Goal: Task Accomplishment & Management: Manage account settings

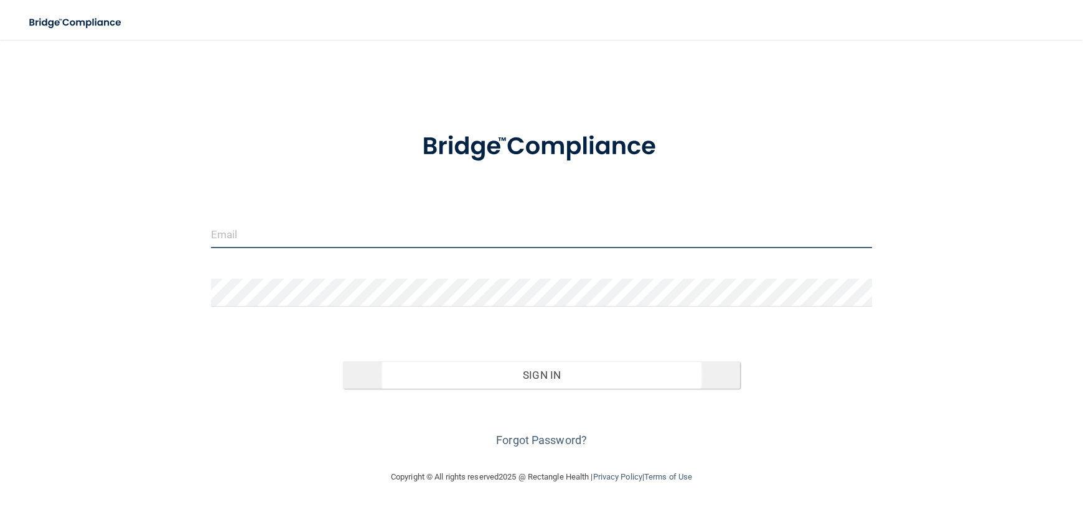
type input "[PERSON_NAME][EMAIL_ADDRESS][DOMAIN_NAME]"
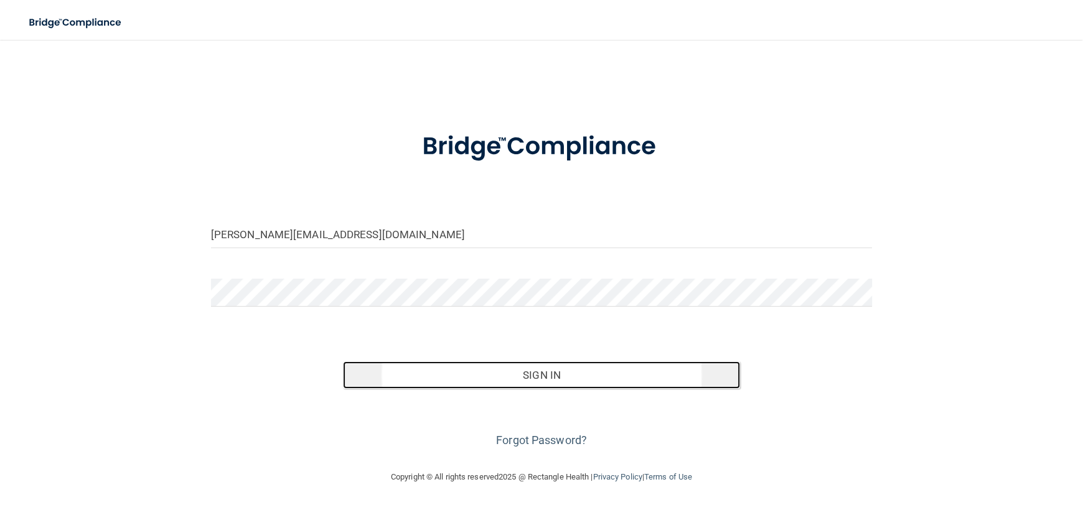
click at [541, 375] on button "Sign In" at bounding box center [541, 375] width 396 height 27
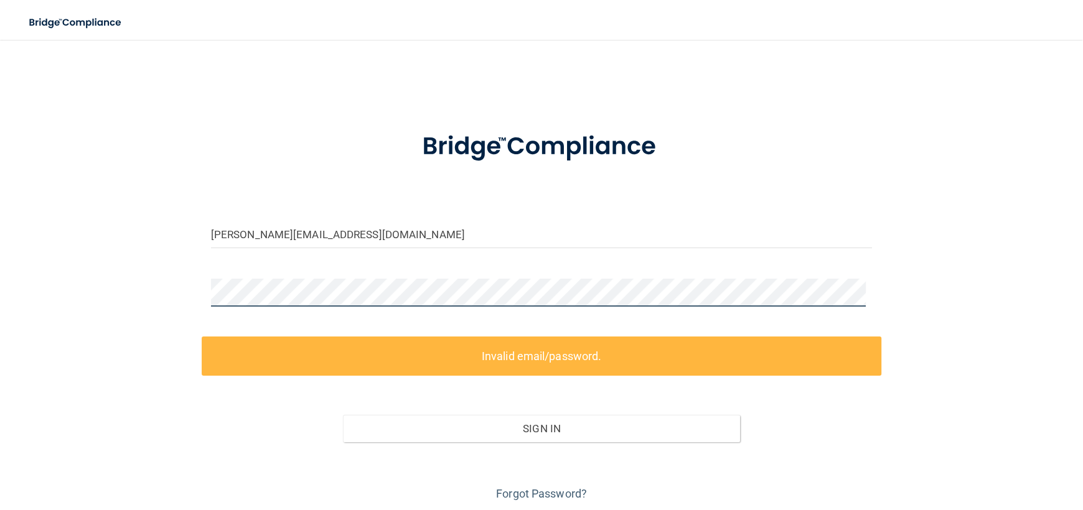
click at [185, 290] on div "[PERSON_NAME][EMAIL_ADDRESS][DOMAIN_NAME] Invalid email/password. You don't hav…" at bounding box center [541, 278] width 1033 height 452
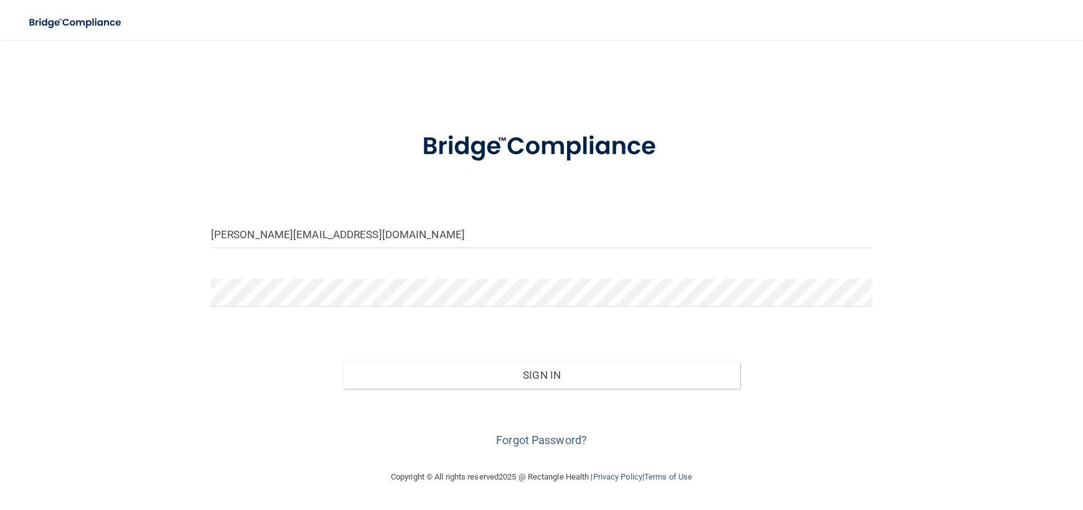
click at [156, 350] on div "[PERSON_NAME][EMAIL_ADDRESS][DOMAIN_NAME] Invalid email/password. You don't hav…" at bounding box center [541, 254] width 1033 height 405
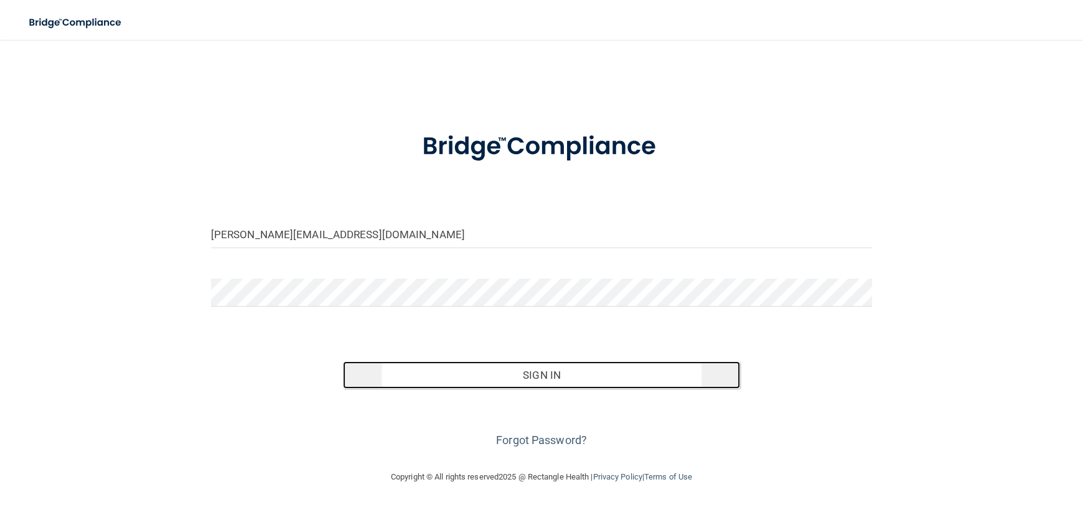
click at [545, 377] on button "Sign In" at bounding box center [541, 375] width 396 height 27
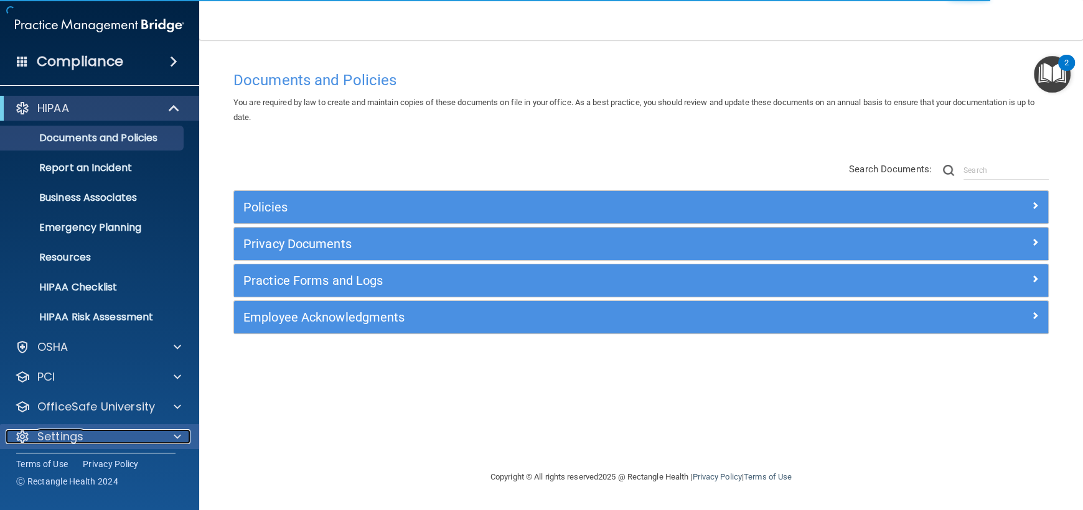
click at [75, 438] on p "Settings" at bounding box center [60, 436] width 46 height 15
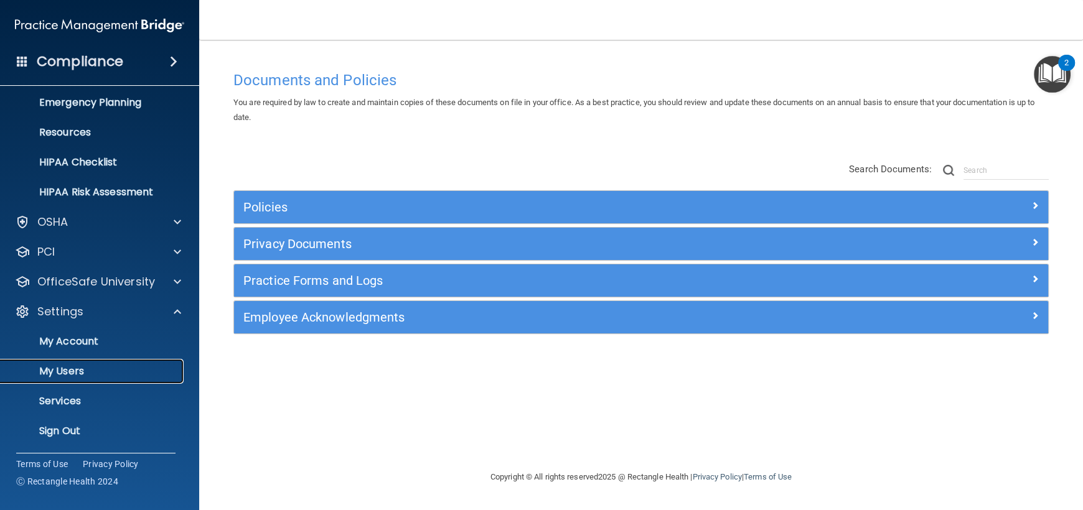
click at [72, 366] on p "My Users" at bounding box center [93, 371] width 170 height 12
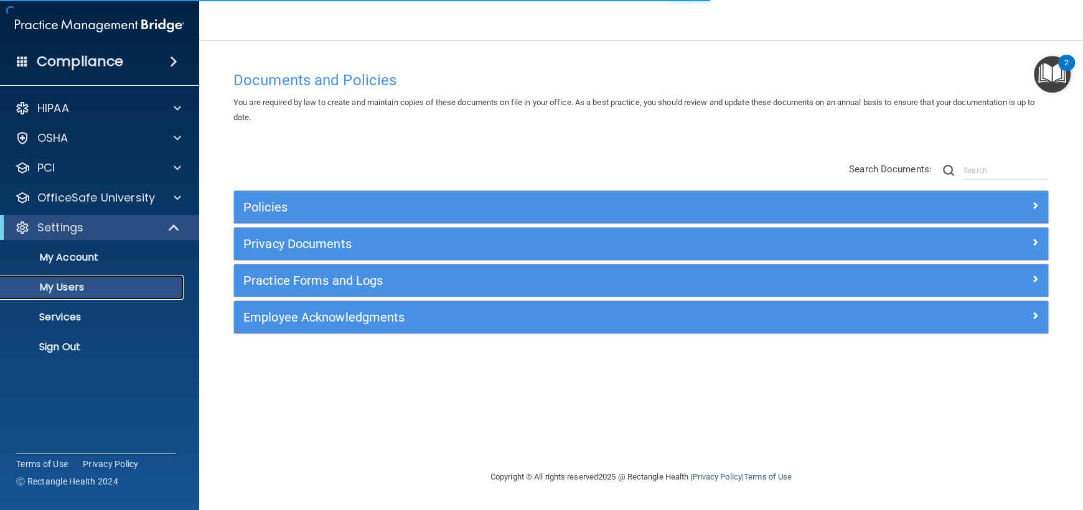
select select "20"
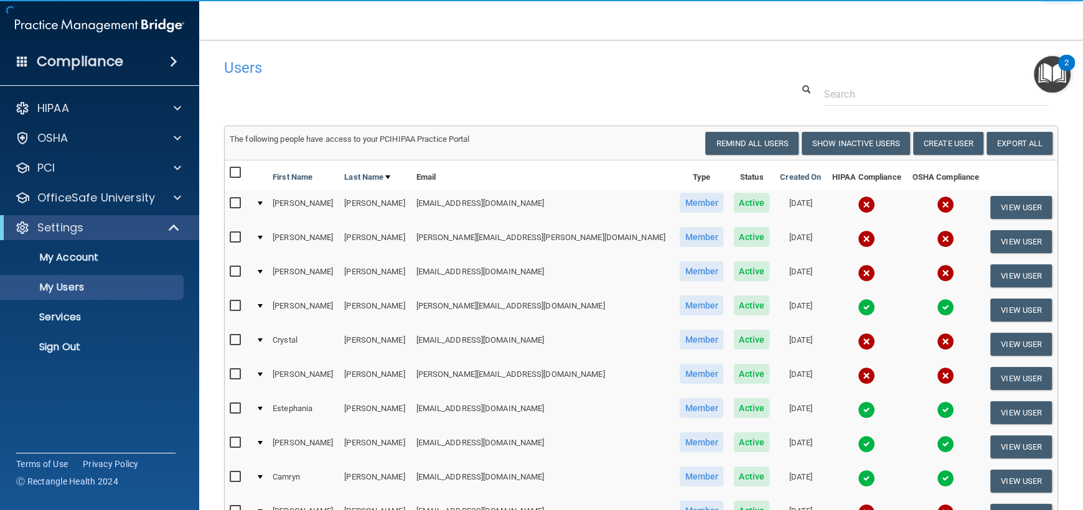
click at [237, 203] on input "checkbox" at bounding box center [237, 204] width 14 height 10
checkbox input "true"
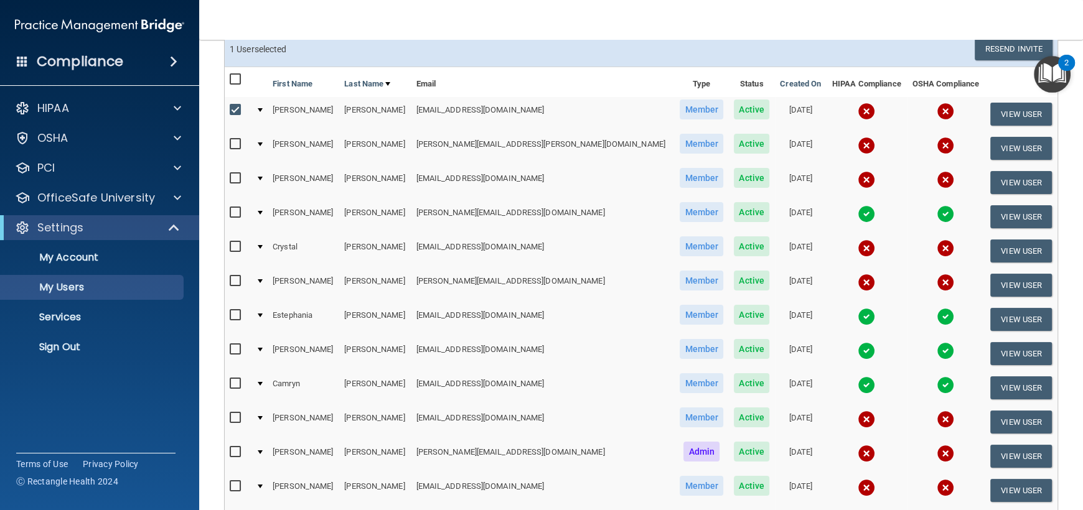
scroll to position [186, 0]
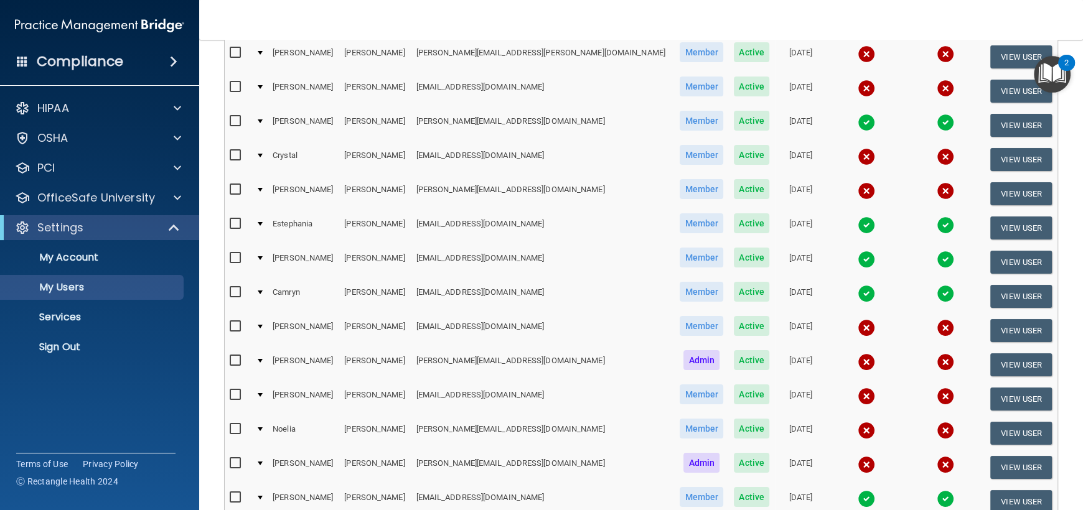
click at [235, 426] on input "checkbox" at bounding box center [237, 429] width 14 height 10
checkbox input "true"
click at [237, 460] on input "checkbox" at bounding box center [237, 464] width 14 height 10
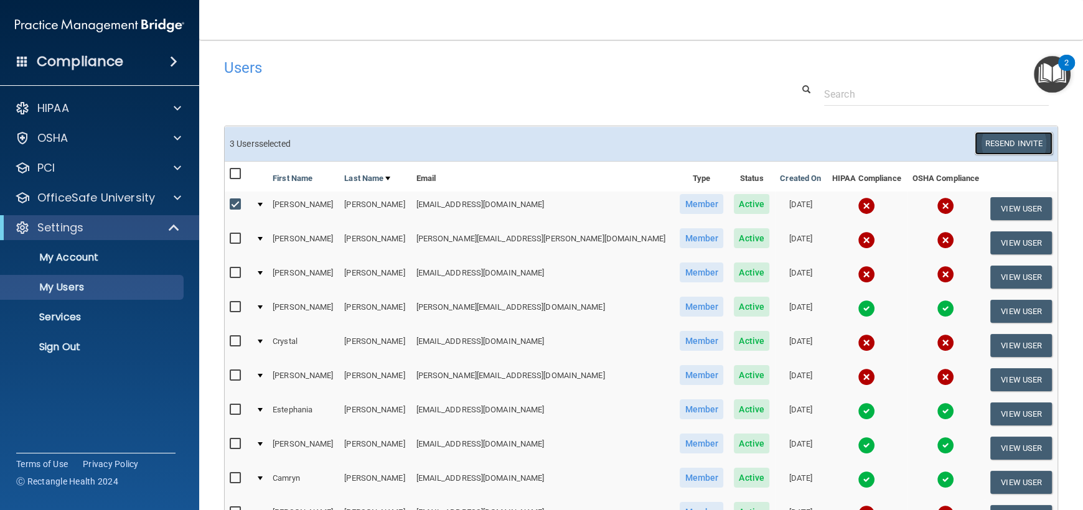
click at [1012, 142] on button "Resend Invite" at bounding box center [1013, 143] width 78 height 23
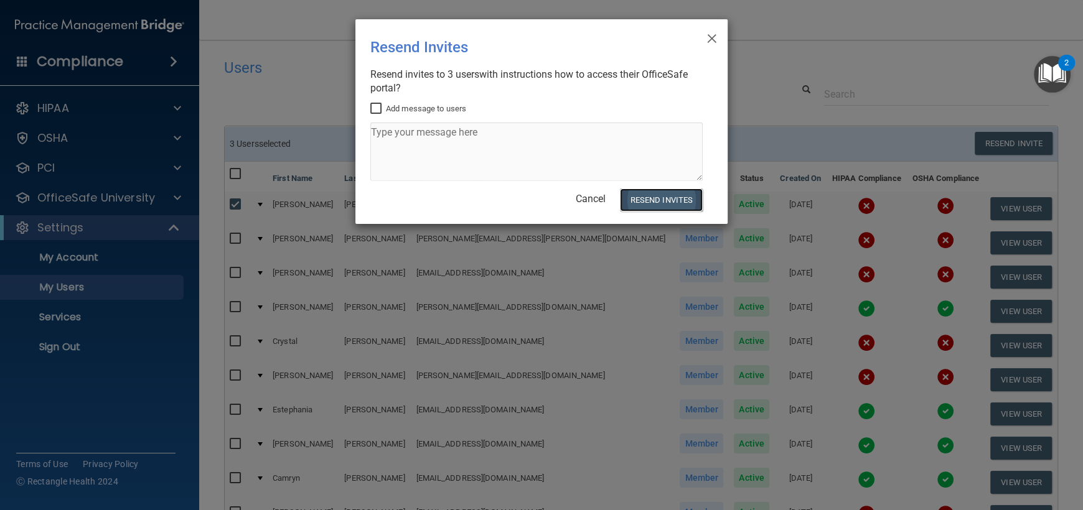
click at [678, 203] on button "Resend Invites" at bounding box center [661, 200] width 83 height 23
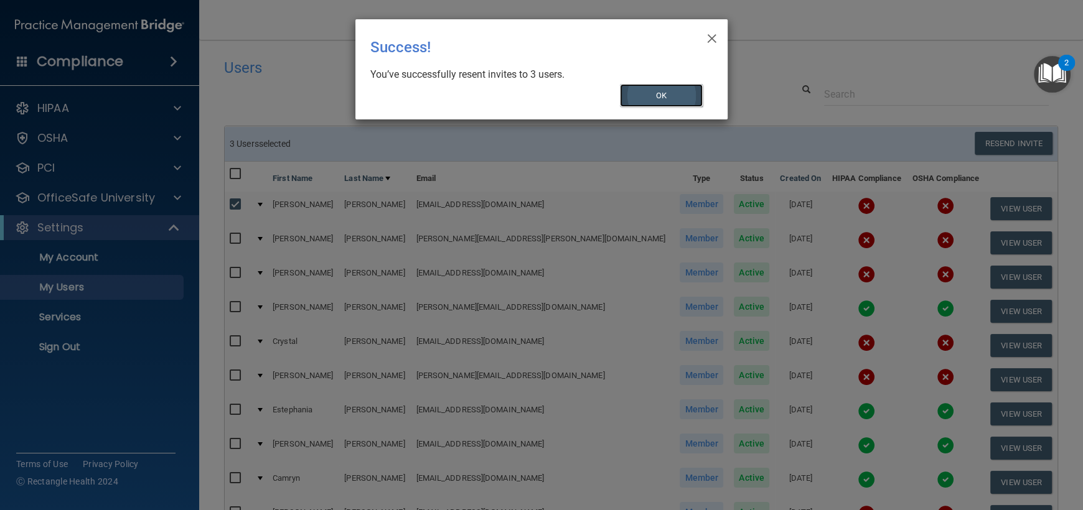
click at [658, 100] on button "OK" at bounding box center [661, 95] width 83 height 23
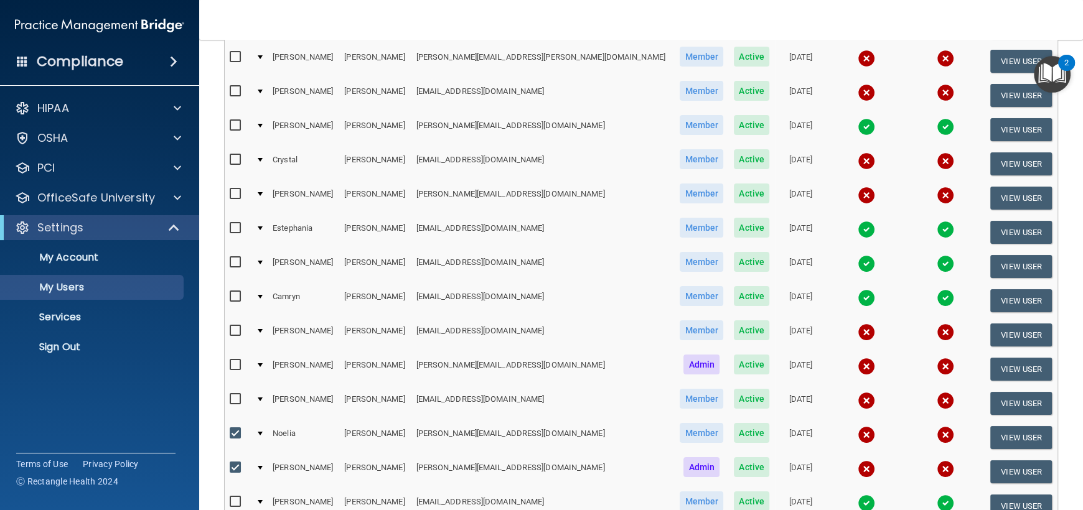
scroll to position [186, 0]
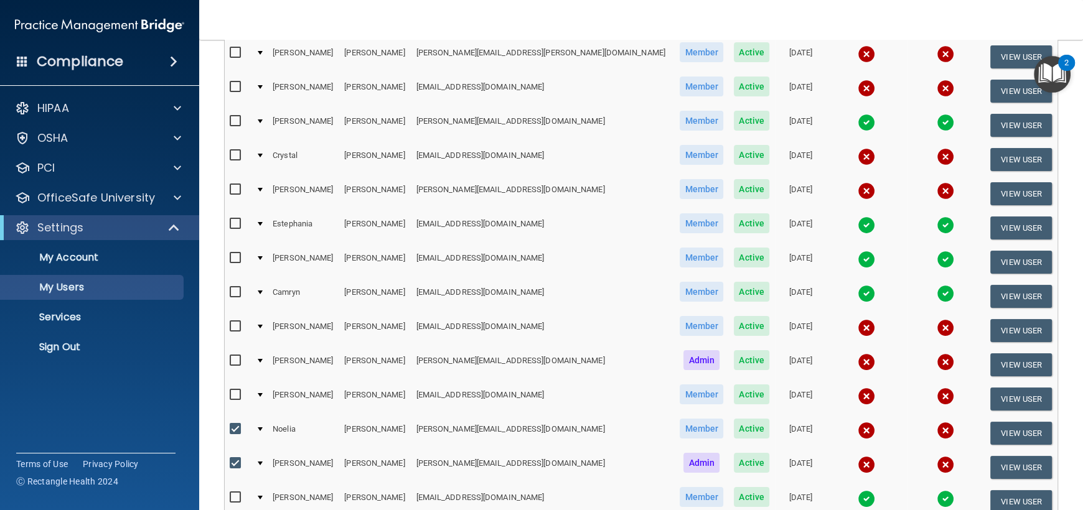
click at [236, 459] on input "checkbox" at bounding box center [237, 464] width 14 height 10
checkbox input "false"
click at [236, 426] on input "checkbox" at bounding box center [237, 429] width 14 height 10
checkbox input "false"
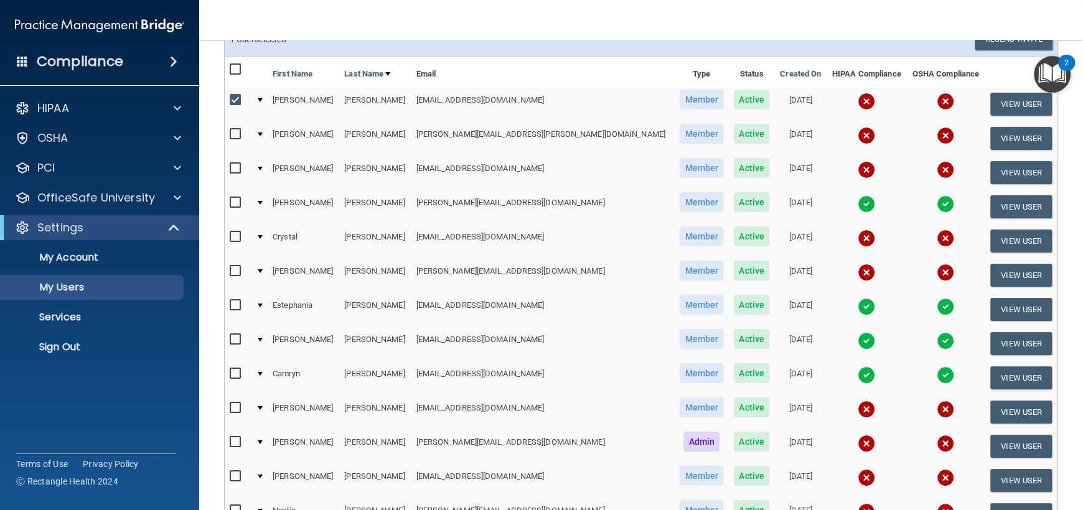
scroll to position [0, 0]
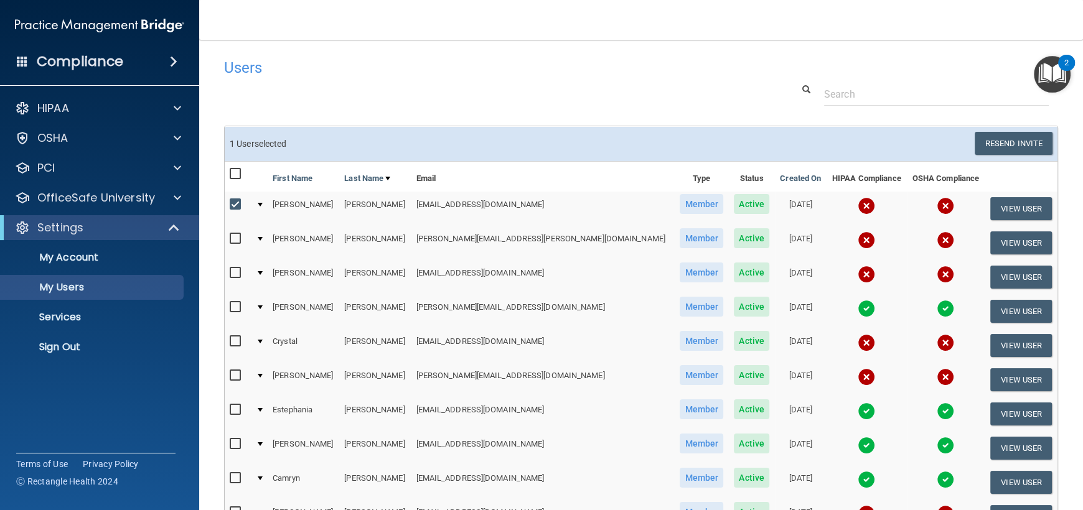
click at [237, 205] on input "checkbox" at bounding box center [237, 205] width 14 height 10
checkbox input "false"
